Goal: Information Seeking & Learning: Learn about a topic

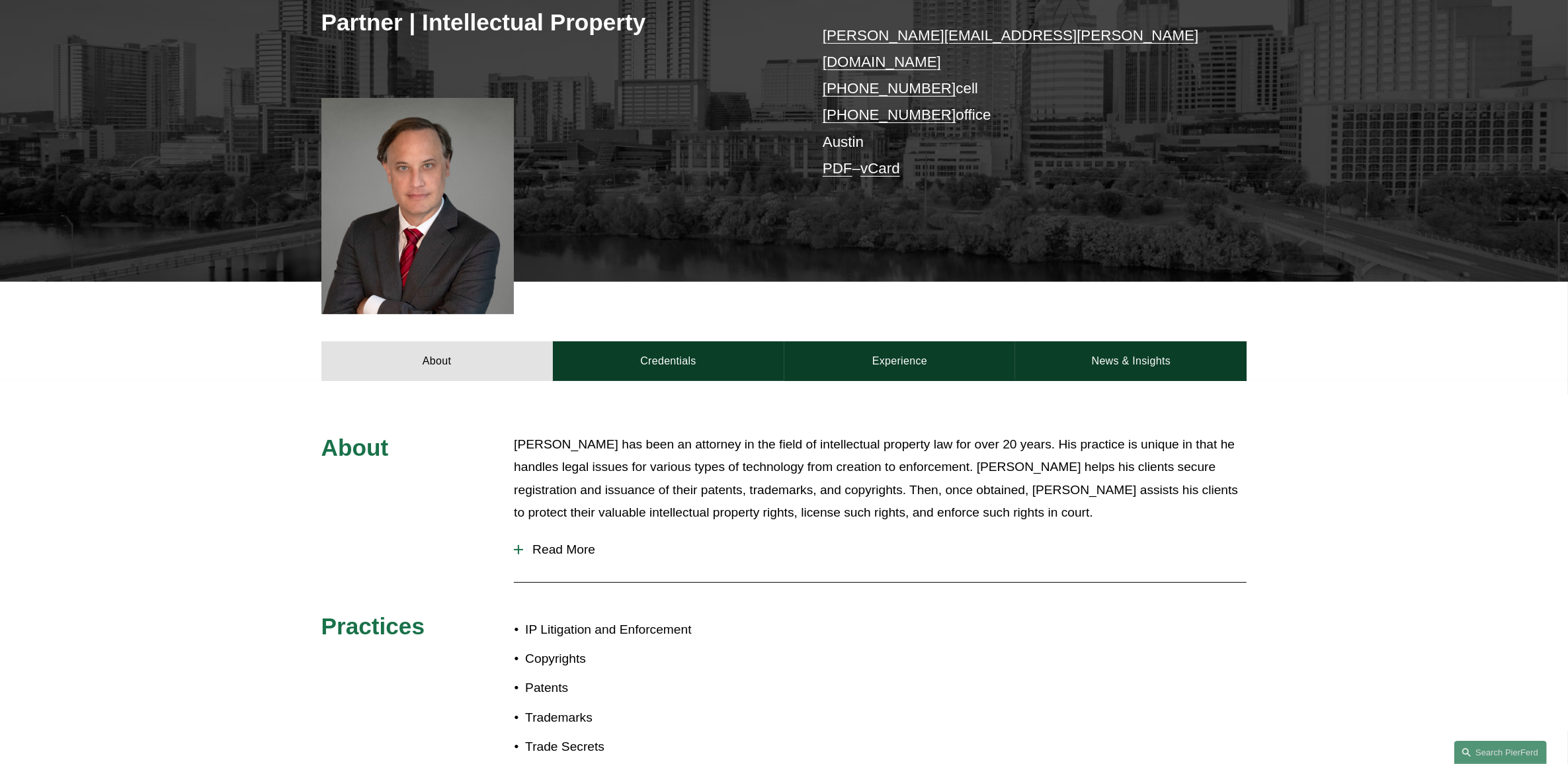
scroll to position [248, 0]
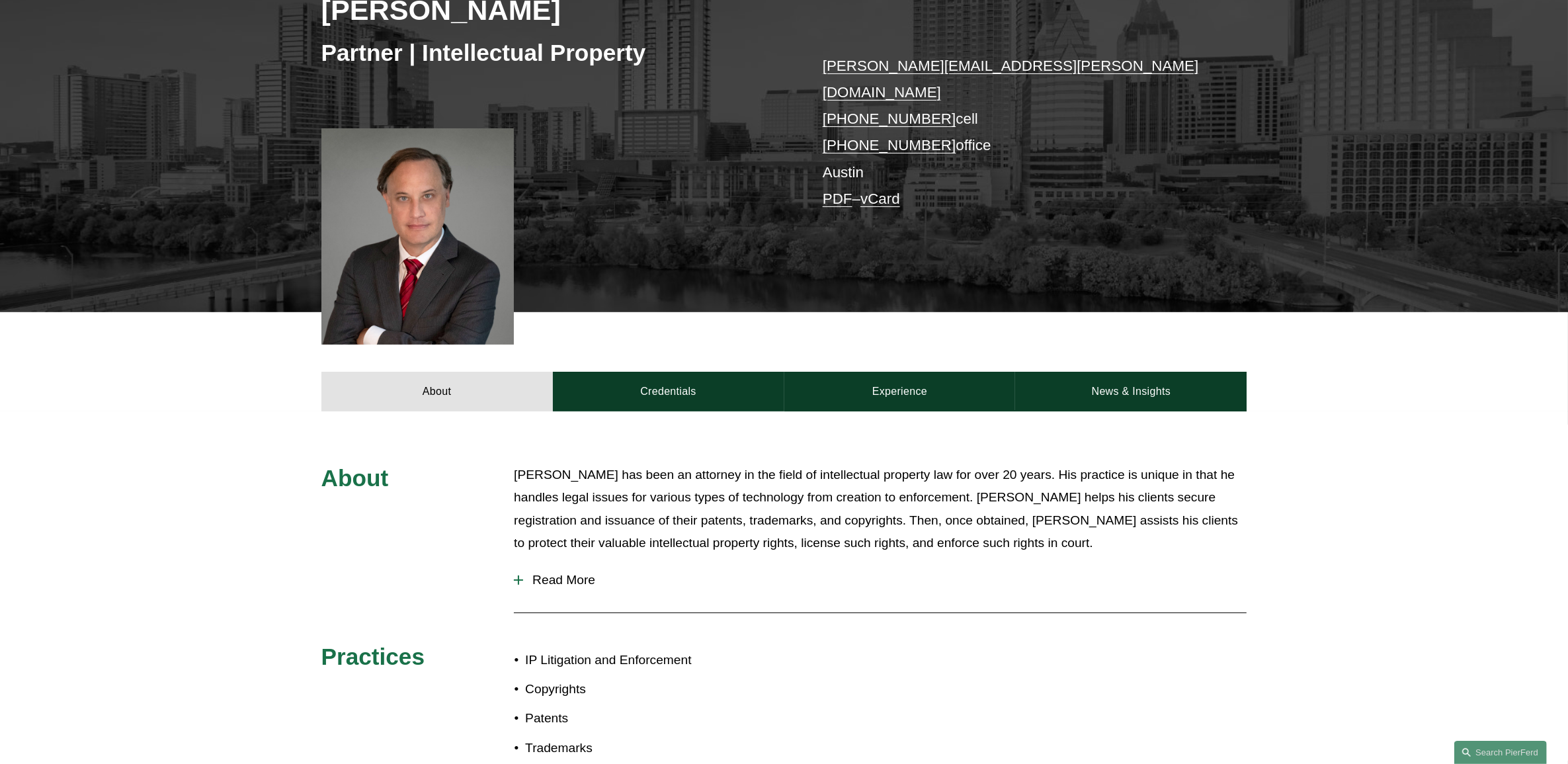
drag, startPoint x: 925, startPoint y: 350, endPoint x: 1133, endPoint y: 307, distance: 212.4
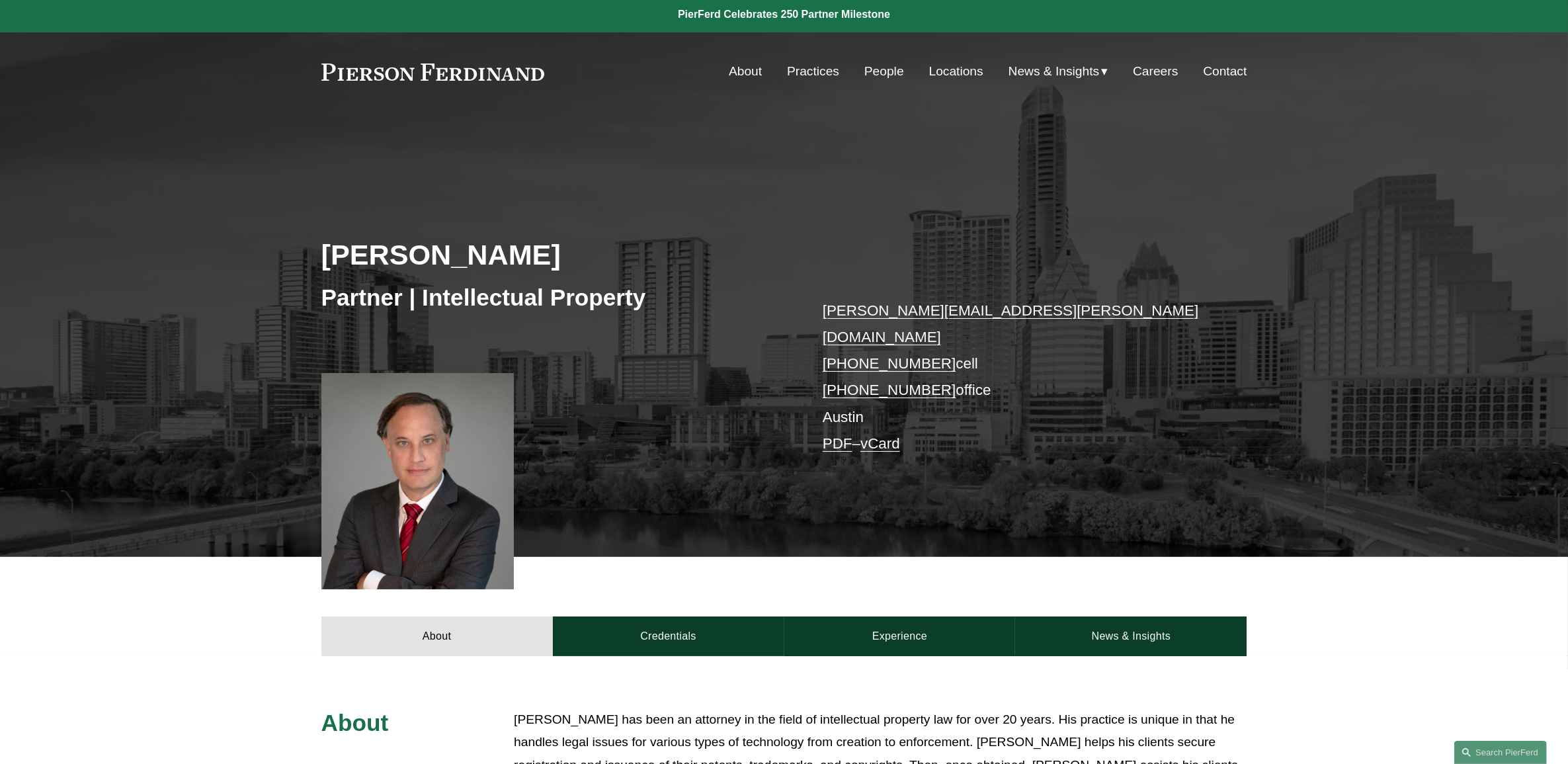
scroll to position [0, 0]
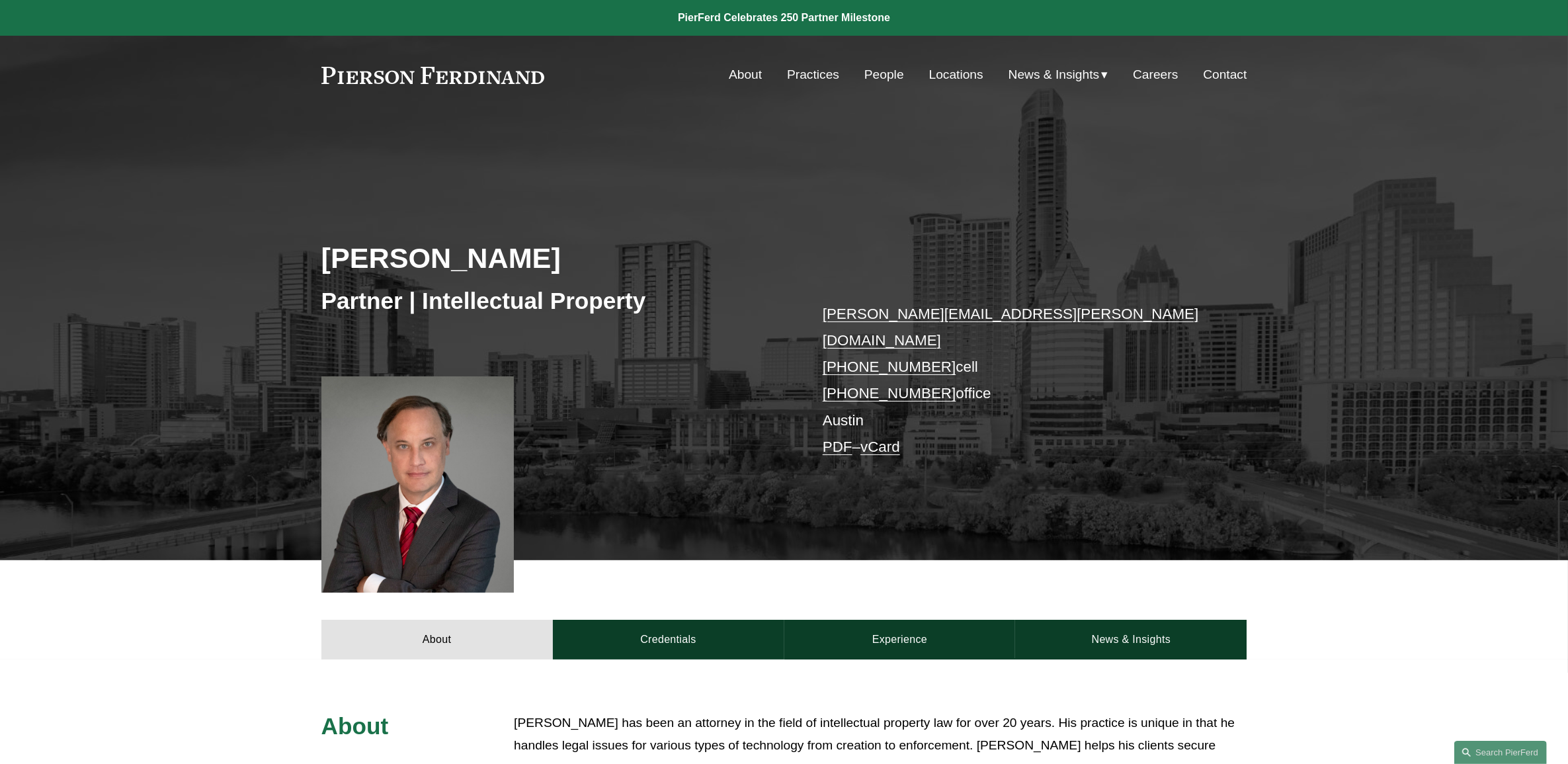
click at [891, 78] on link "People" at bounding box center [884, 74] width 39 height 25
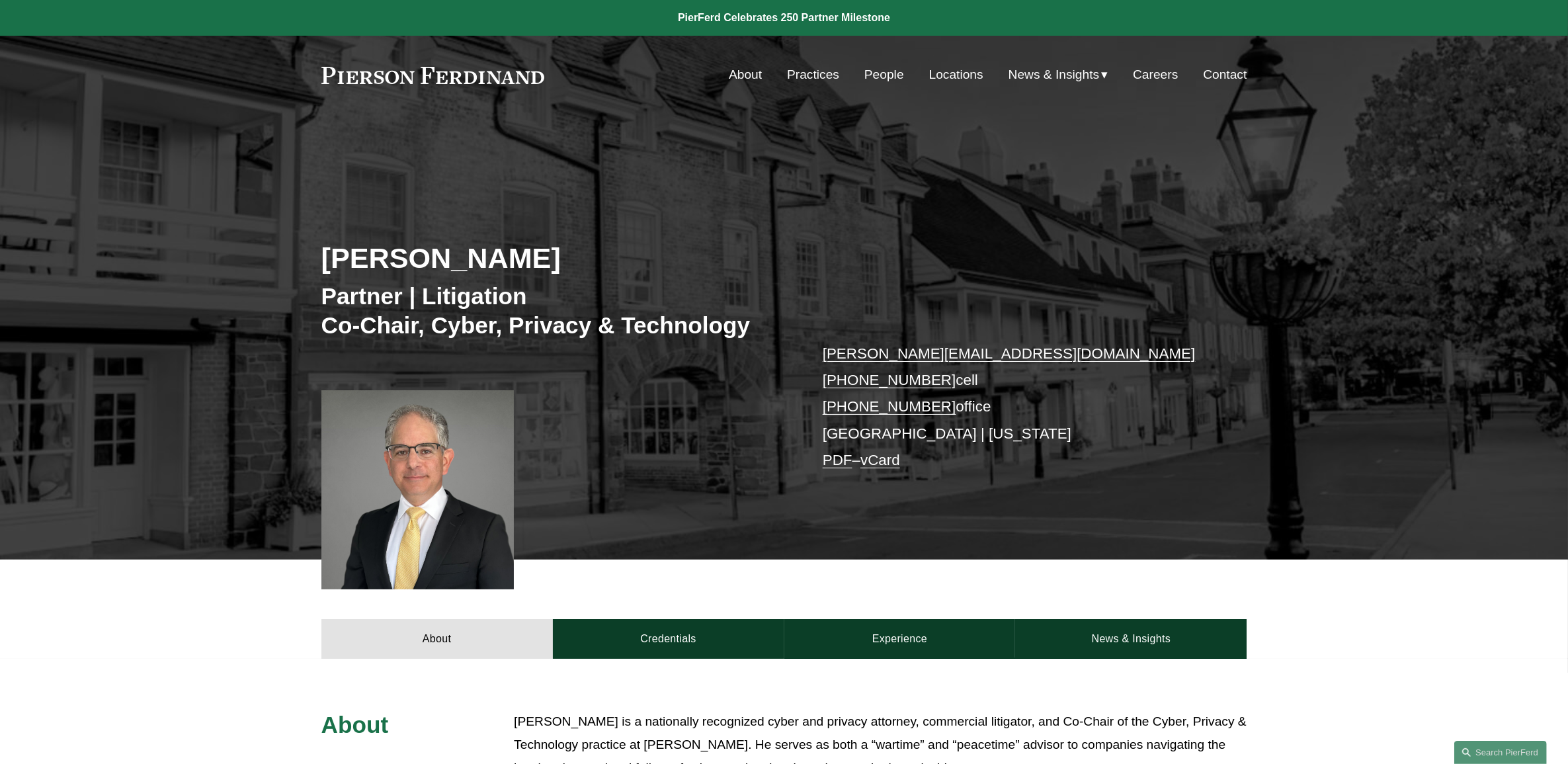
click at [869, 75] on link "People" at bounding box center [884, 74] width 39 height 25
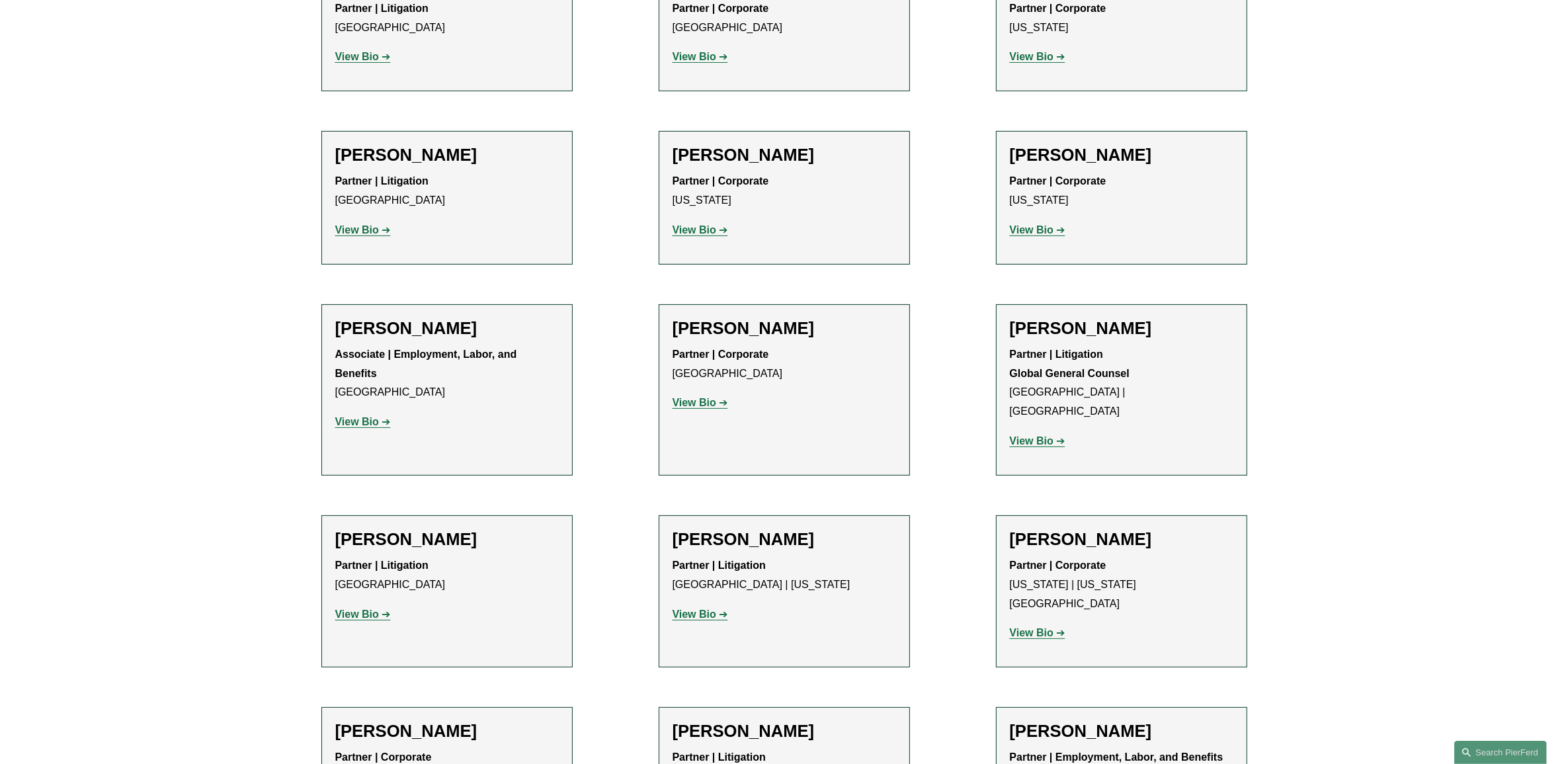
scroll to position [12660, 0]
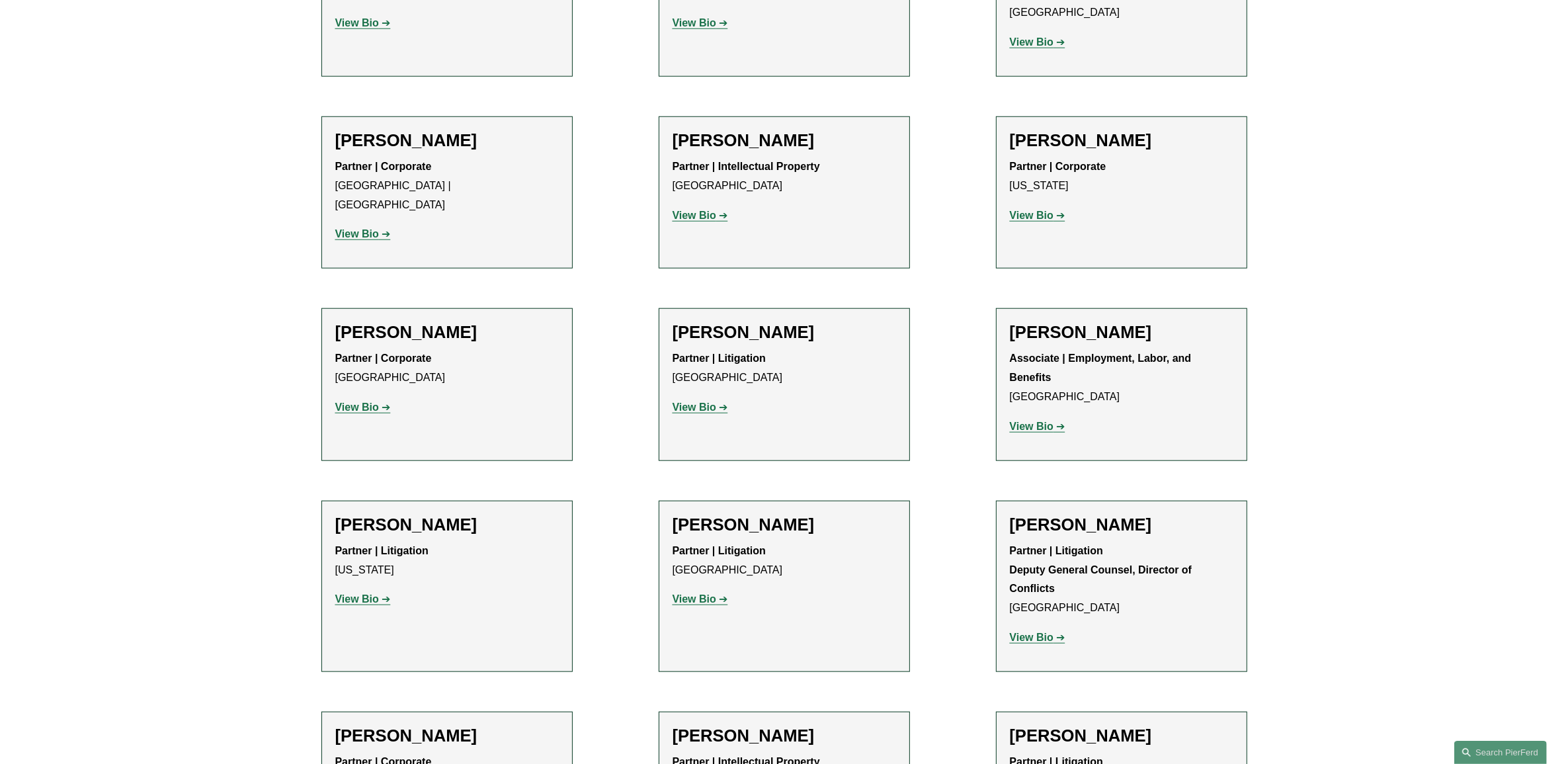
scroll to position [14230, 0]
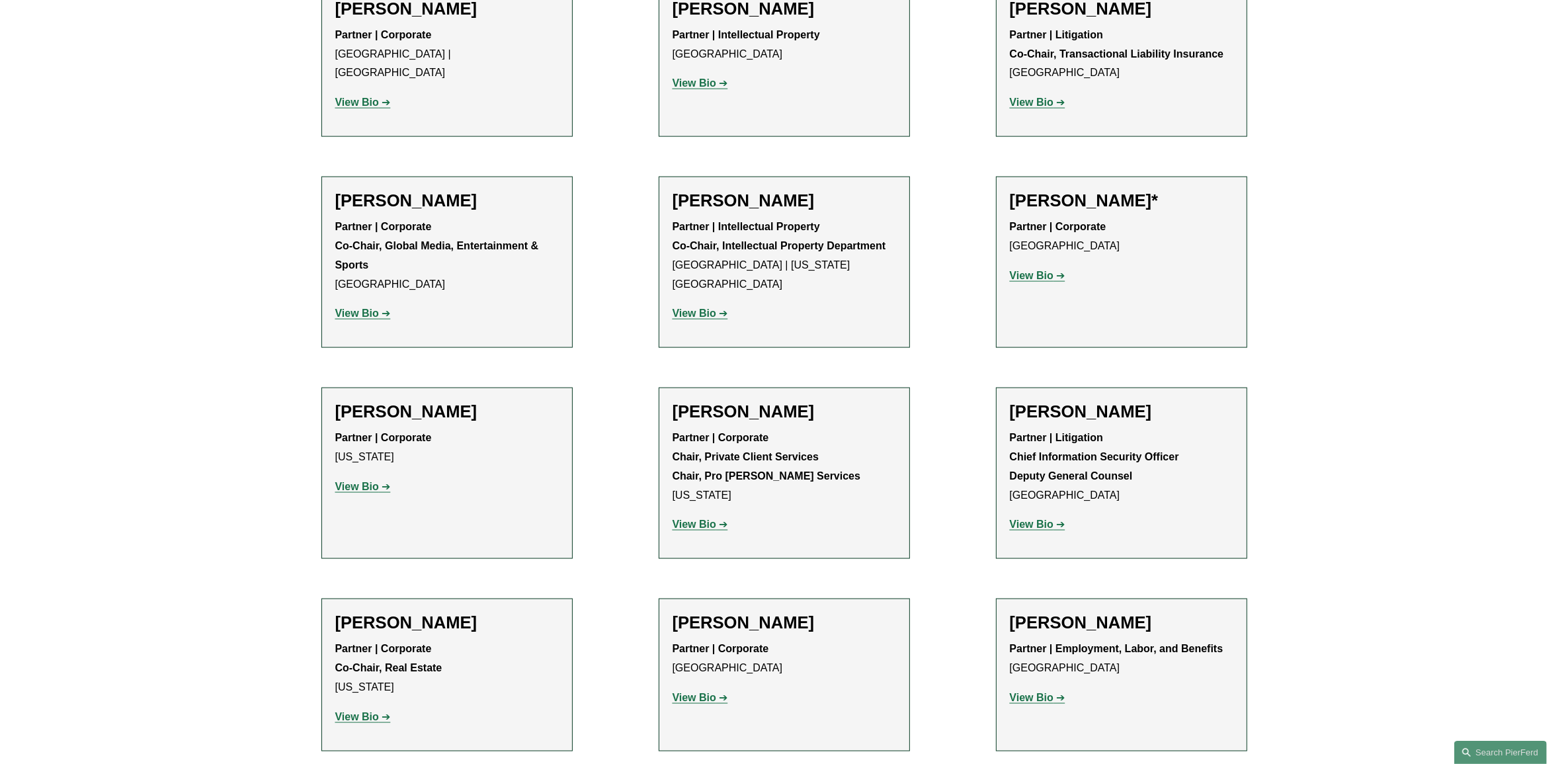
scroll to position [1166, 0]
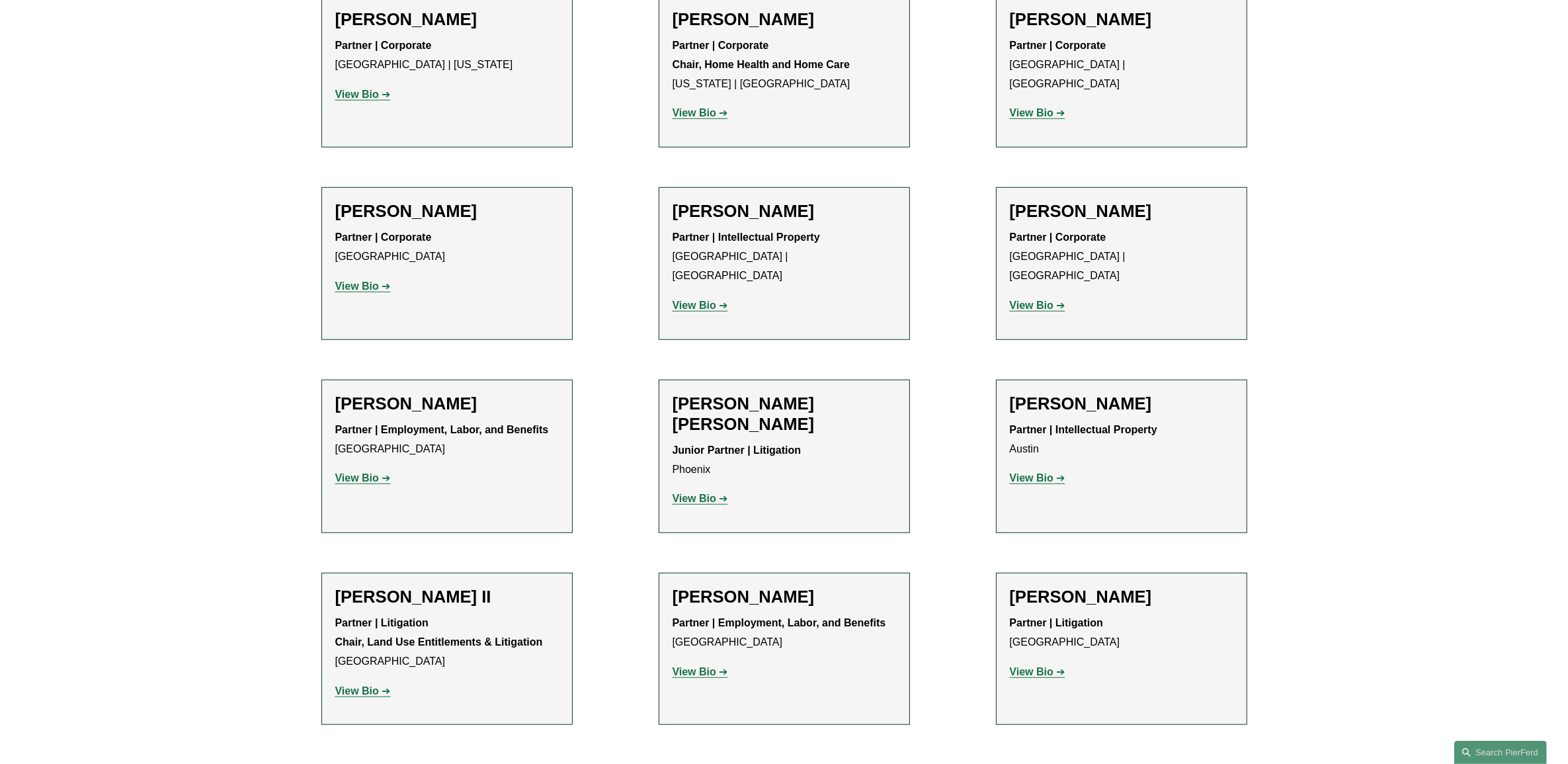
click at [710, 489] on p "View Bio" at bounding box center [784, 498] width 224 height 19
click at [712, 493] on strong "View Bio" at bounding box center [695, 498] width 44 height 11
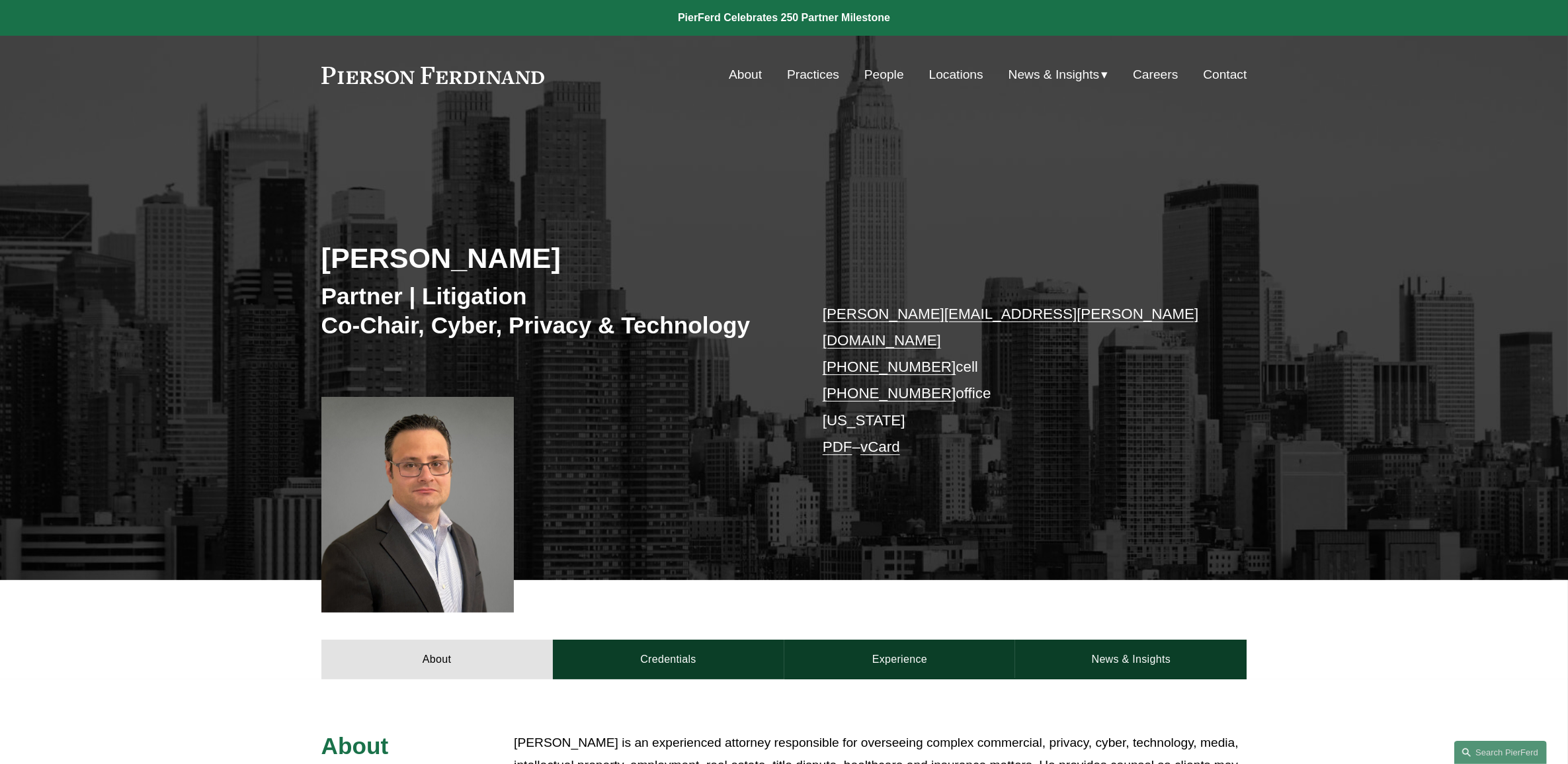
drag, startPoint x: 613, startPoint y: 181, endPoint x: 633, endPoint y: 168, distance: 23.9
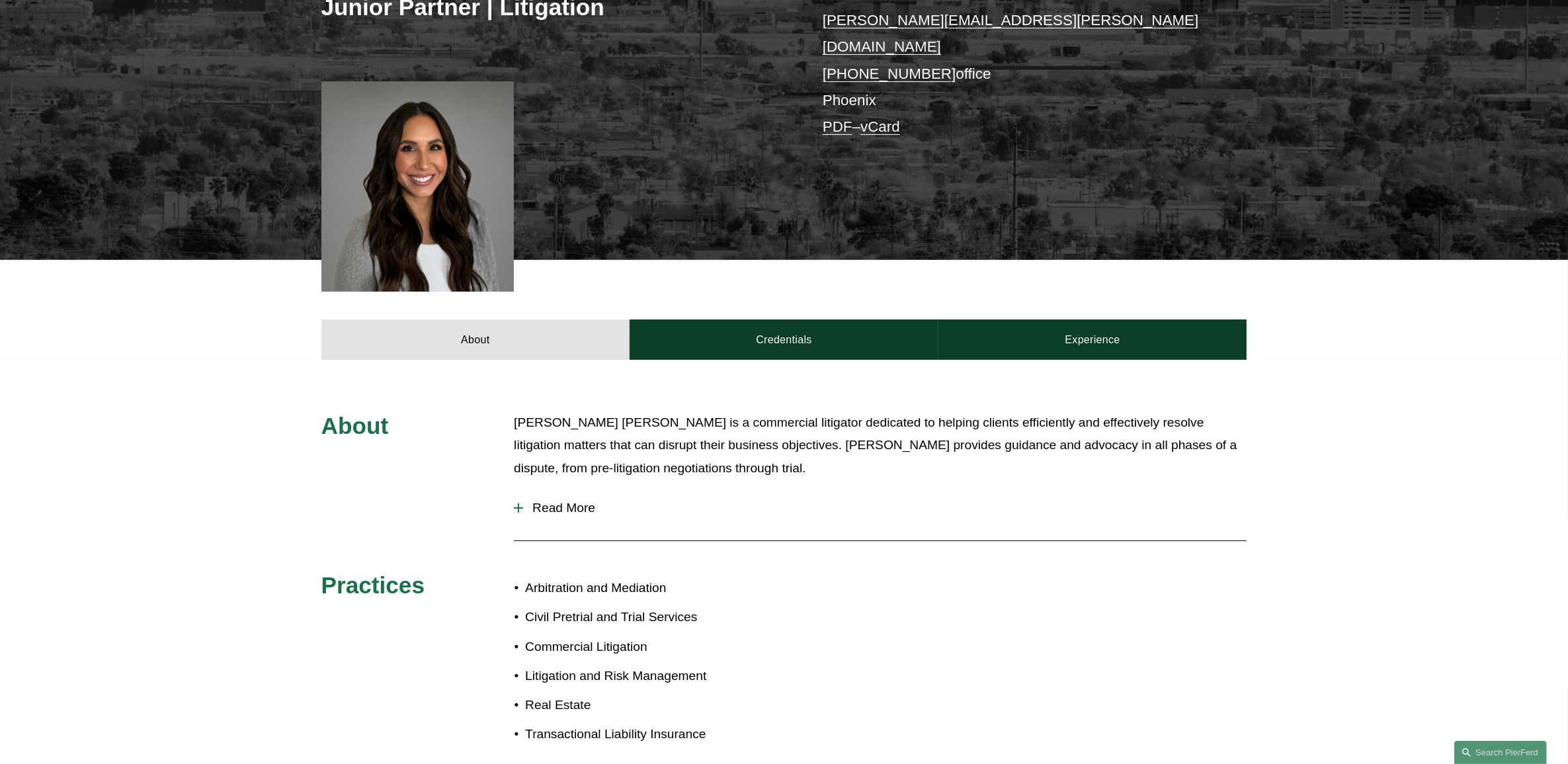
scroll to position [331, 0]
